Goal: Task Accomplishment & Management: Complete application form

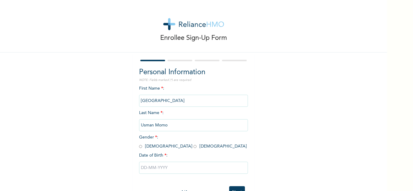
click at [178, 103] on input "[GEOGRAPHIC_DATA]" at bounding box center [193, 101] width 109 height 12
click at [168, 103] on input "[GEOGRAPHIC_DATA]" at bounding box center [193, 101] width 109 height 12
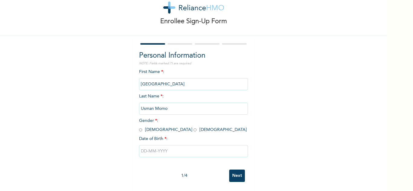
scroll to position [21, 0]
click at [163, 78] on input "[GEOGRAPHIC_DATA]" at bounding box center [193, 84] width 109 height 12
click at [193, 127] on input "radio" at bounding box center [194, 130] width 3 height 6
radio input "true"
click at [169, 107] on input "Usman Momo" at bounding box center [193, 109] width 109 height 12
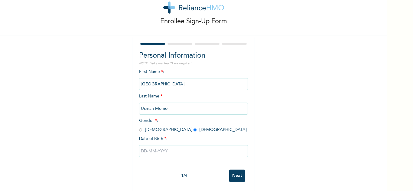
click at [169, 105] on input "Usman Momo" at bounding box center [193, 109] width 109 height 12
click at [169, 146] on input "text" at bounding box center [193, 151] width 109 height 12
select select "7"
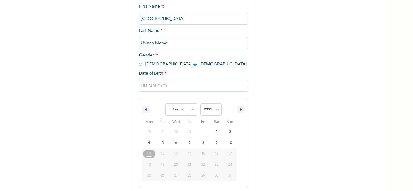
scroll to position [83, 0]
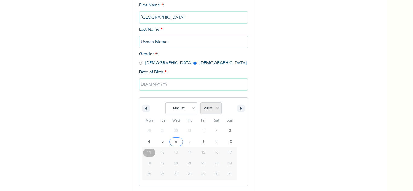
click at [214, 109] on select "2025 2024 2023 2022 2021 2020 2019 2018 2017 2016 2015 2014 2013 2012 2011 2010…" at bounding box center [210, 108] width 21 height 12
select select "1988"
click at [200, 103] on select "2025 2024 2023 2022 2021 2020 2019 2018 2017 2016 2015 2014 2013 2012 2011 2010…" at bounding box center [210, 108] width 21 height 12
click at [189, 109] on select "January February March April May June July August September October November De…" at bounding box center [181, 108] width 32 height 12
select select "10"
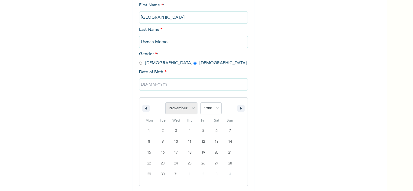
click at [165, 103] on select "January February March April May June July August September October November De…" at bounding box center [181, 108] width 32 height 12
type input "[DATE]"
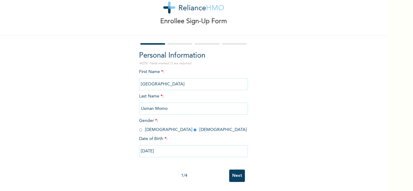
click at [235, 172] on input "Next" at bounding box center [237, 176] width 16 height 12
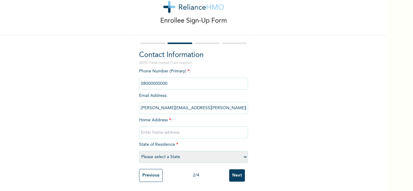
click at [165, 80] on input "phone" at bounding box center [193, 84] width 109 height 12
click at [167, 79] on input "phone" at bounding box center [193, 84] width 109 height 12
click at [170, 79] on input "phone" at bounding box center [193, 84] width 109 height 12
click at [171, 129] on input "text" at bounding box center [193, 133] width 109 height 12
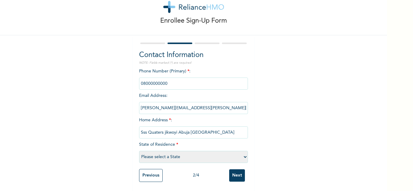
click at [163, 128] on input "Sss Quaters jikwoyi Abuja [GEOGRAPHIC_DATA]" at bounding box center [193, 133] width 109 height 12
type input "Sss Quaters Jikwoyi Abuja [GEOGRAPHIC_DATA]"
click at [184, 154] on select "Please select a State [PERSON_NAME] (FCT) [PERSON_NAME] Ibom [GEOGRAPHIC_DATA] …" at bounding box center [193, 157] width 109 height 12
select select "15"
click at [139, 151] on select "Please select a State [PERSON_NAME] (FCT) [PERSON_NAME] Ibom [GEOGRAPHIC_DATA] …" at bounding box center [193, 157] width 109 height 12
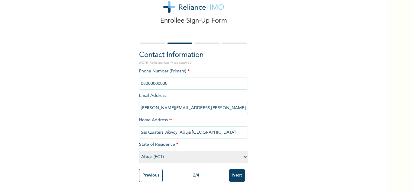
click at [216, 104] on input "[PERSON_NAME][EMAIL_ADDRESS][PERSON_NAME][DOMAIN_NAME]" at bounding box center [193, 108] width 109 height 12
click at [189, 82] on input "phone" at bounding box center [193, 84] width 109 height 12
click at [285, 117] on div "Enrollee Sign-Up Form Contact Information NOTE: Fields marked (*) are required …" at bounding box center [193, 87] width 387 height 209
click at [236, 170] on input "Next" at bounding box center [237, 176] width 16 height 12
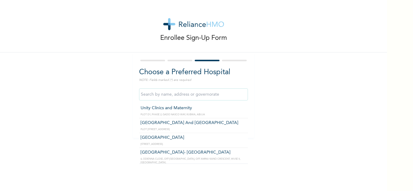
click at [193, 95] on input "text" at bounding box center [193, 95] width 109 height 12
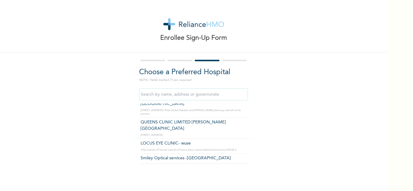
scroll to position [85, 0]
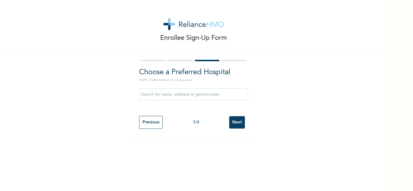
click at [304, 123] on div "Enrollee Sign-Up Form Choose a Preferred Hospital NOTE: Fields marked (*) are r…" at bounding box center [193, 69] width 387 height 138
click at [238, 122] on input "Next" at bounding box center [237, 122] width 16 height 12
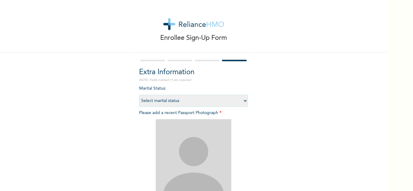
click at [242, 100] on select "Select marital status [DEMOGRAPHIC_DATA] Married [DEMOGRAPHIC_DATA] Widow/[DEMO…" at bounding box center [193, 101] width 109 height 12
select select "2"
click at [139, 95] on select "Select marital status [DEMOGRAPHIC_DATA] Married [DEMOGRAPHIC_DATA] Widow/[DEMO…" at bounding box center [193, 101] width 109 height 12
click at [258, 129] on div "Enrollee Sign-Up Form Extra Information NOTE: Fields marked (*) are required Ma…" at bounding box center [193, 130] width 387 height 260
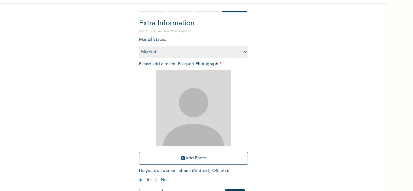
scroll to position [73, 0]
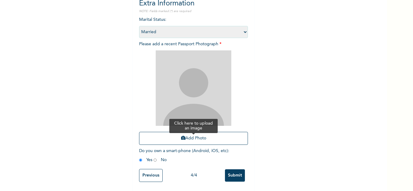
click at [196, 133] on button "Add Photo" at bounding box center [193, 138] width 109 height 13
click at [195, 135] on button "Add Photo" at bounding box center [193, 138] width 109 height 13
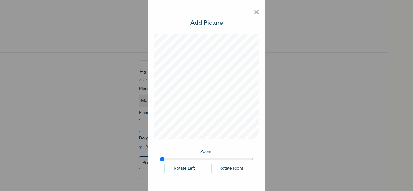
scroll to position [0, 0]
click at [167, 159] on input "range" at bounding box center [207, 159] width 94 height 5
type input "1"
click at [160, 159] on input "range" at bounding box center [207, 159] width 94 height 5
click at [209, 23] on h3 "Add Picture" at bounding box center [206, 23] width 32 height 9
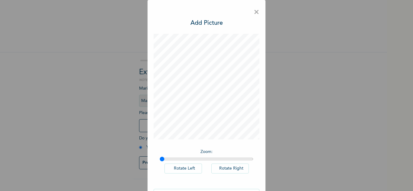
click at [222, 157] on div "Zoom : Rotate Left Rotate Right" at bounding box center [207, 164] width 106 height 37
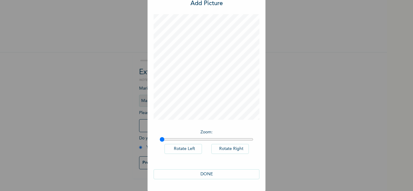
click at [206, 171] on button "DONE" at bounding box center [207, 175] width 106 height 10
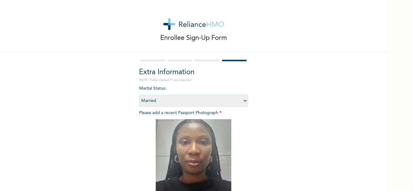
click at [266, 145] on div "Enrollee Sign-Up Form Extra Information NOTE: Fields marked (*) are required Ma…" at bounding box center [193, 130] width 387 height 260
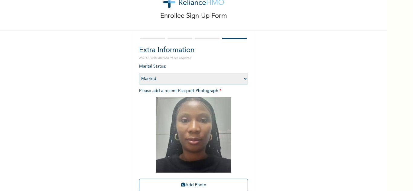
scroll to position [73, 0]
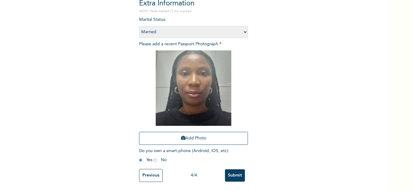
click at [230, 170] on input "Submit" at bounding box center [235, 176] width 20 height 12
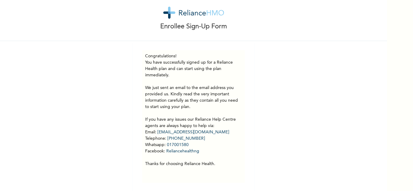
scroll to position [17, 0]
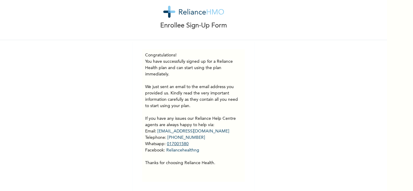
click at [180, 142] on link "017001580" at bounding box center [178, 144] width 22 height 4
